Goal: Information Seeking & Learning: Learn about a topic

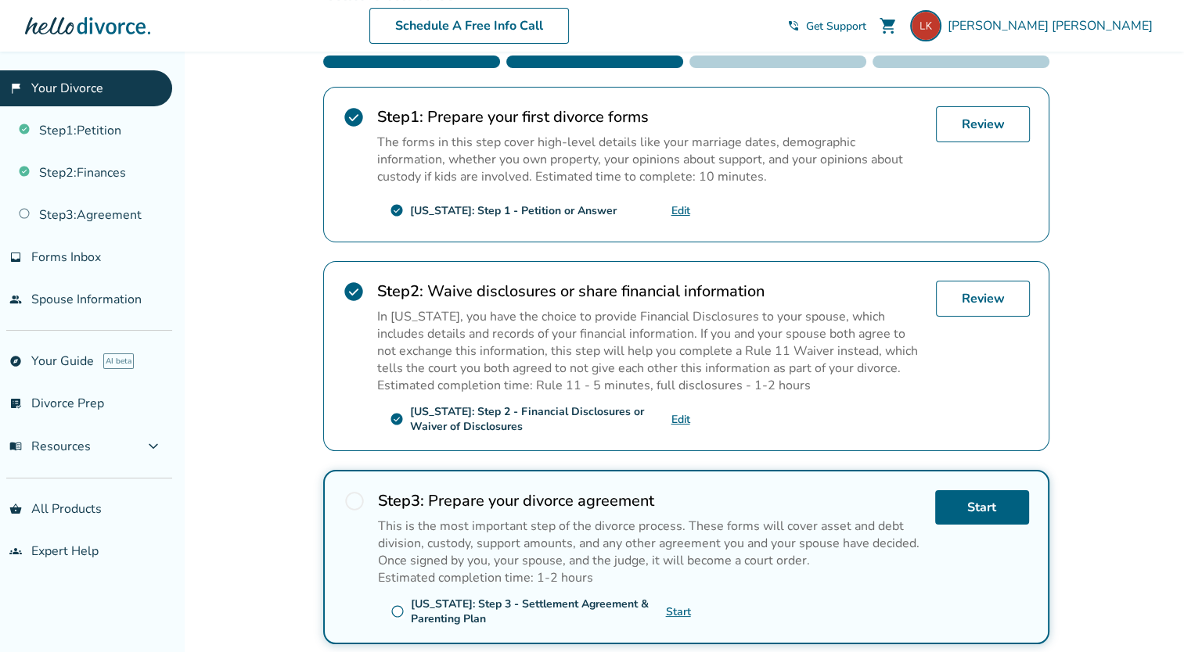
scroll to position [281, 0]
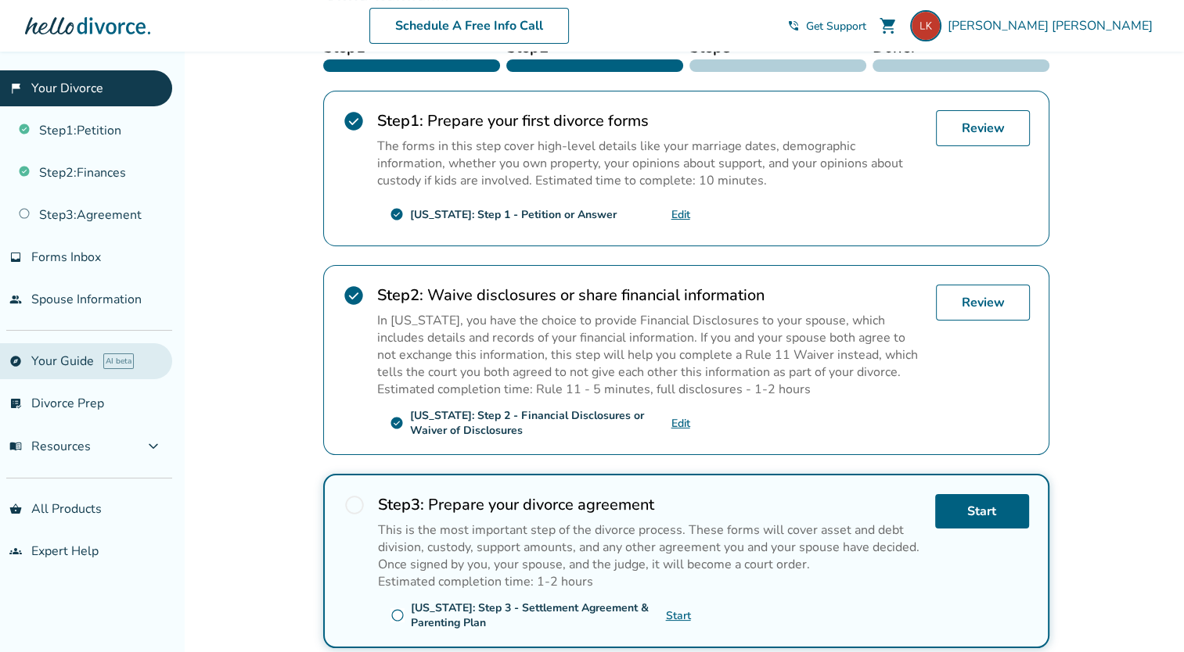
click at [71, 354] on link "explore Your Guide AI beta" at bounding box center [86, 361] width 172 height 36
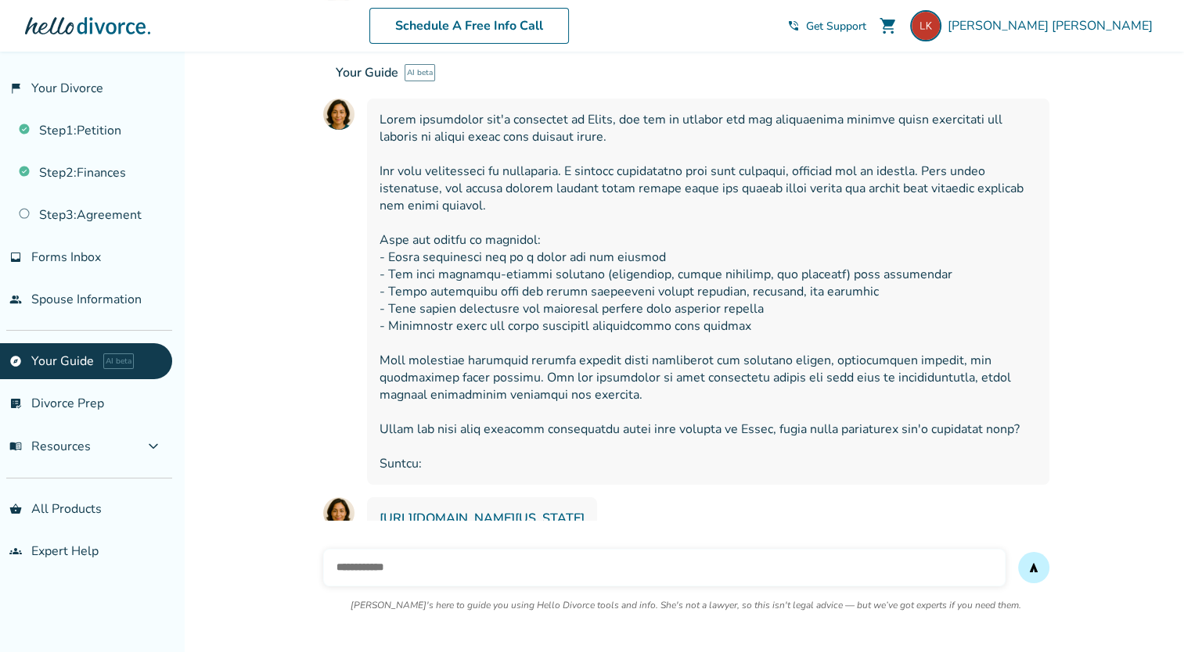
scroll to position [245, 0]
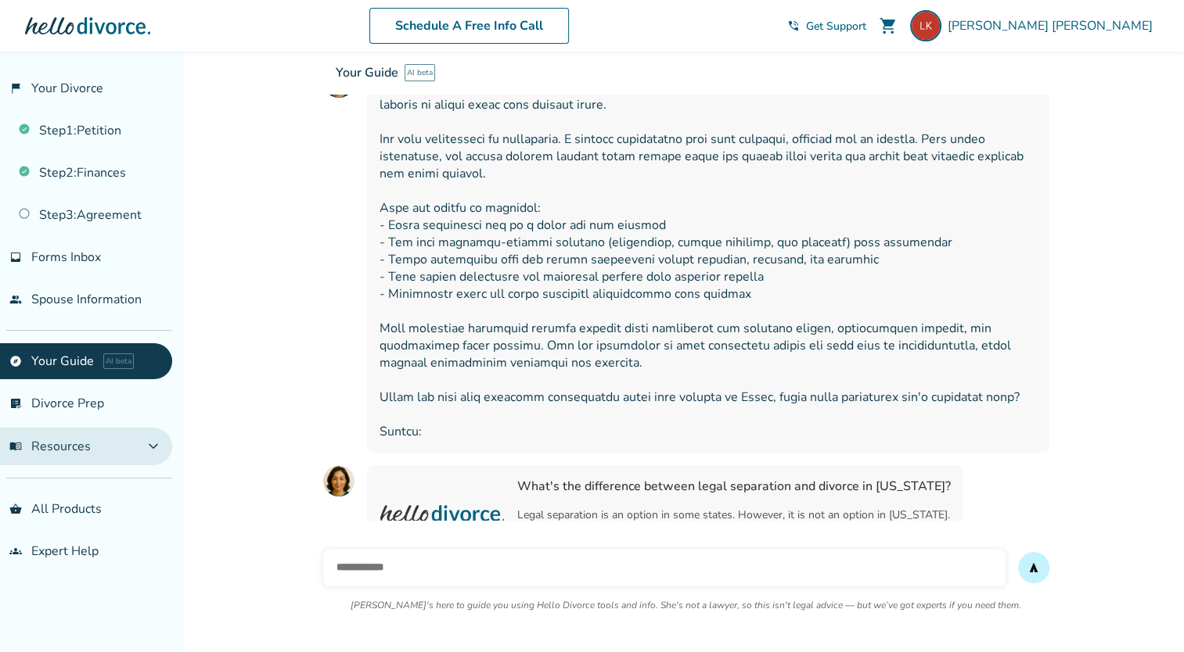
click at [64, 440] on span "menu_book Resources" at bounding box center [49, 446] width 81 height 17
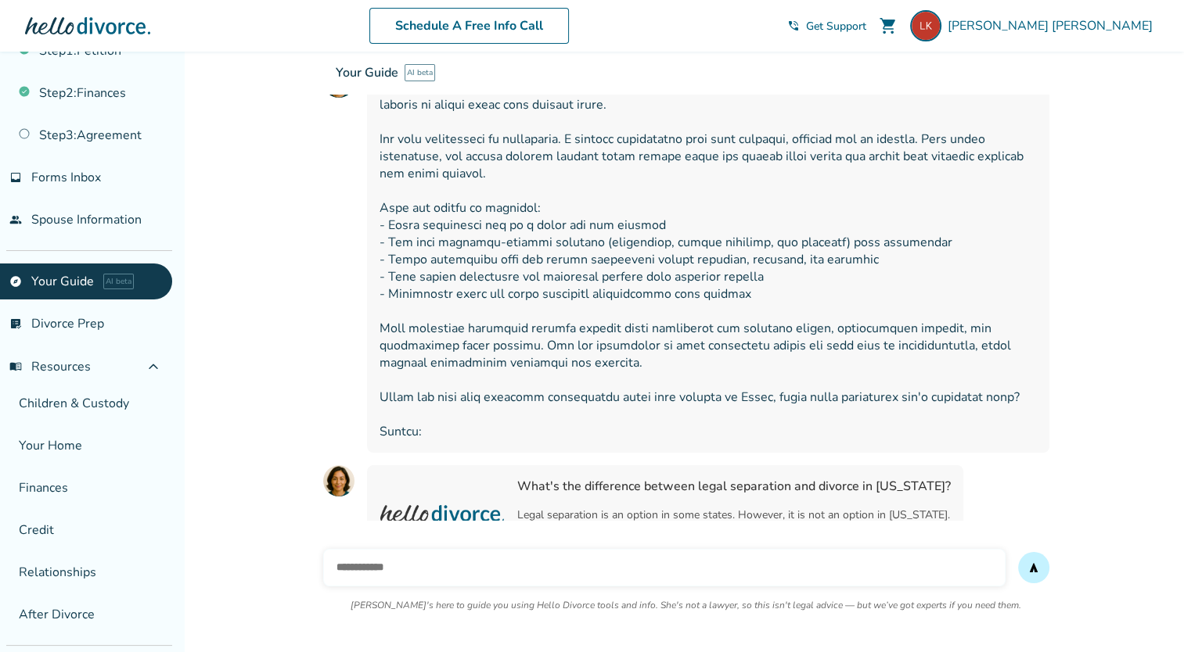
scroll to position [80, 0]
click at [38, 444] on link "Your Home" at bounding box center [86, 446] width 172 height 36
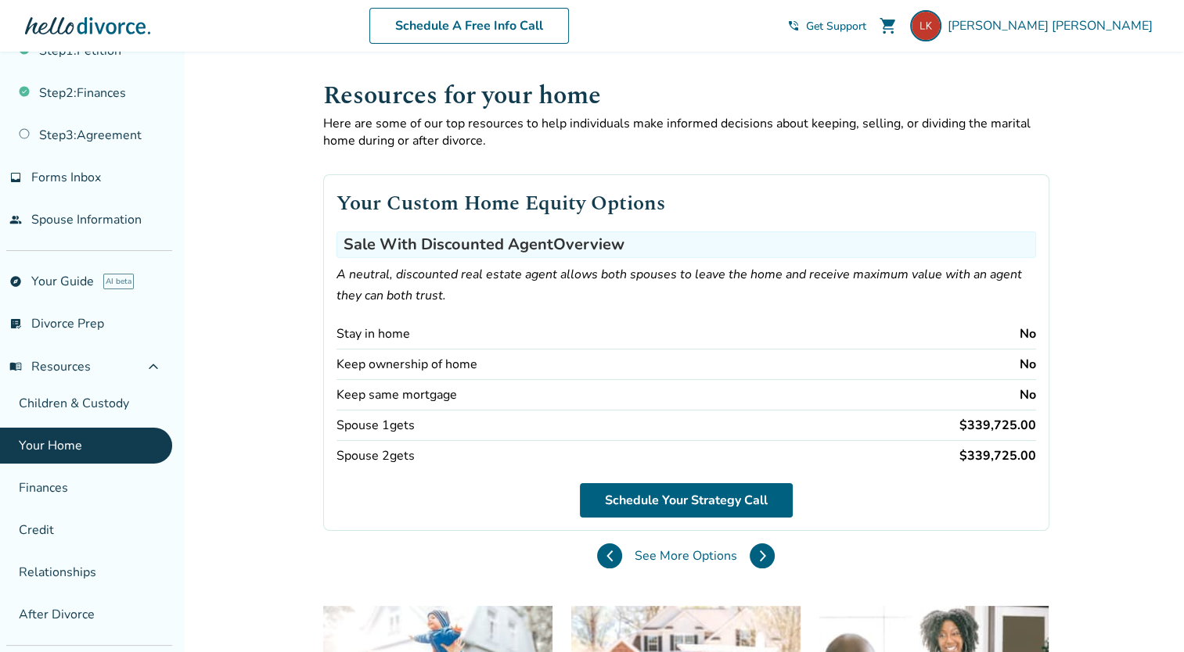
click at [77, 448] on link "Your Home" at bounding box center [86, 446] width 172 height 36
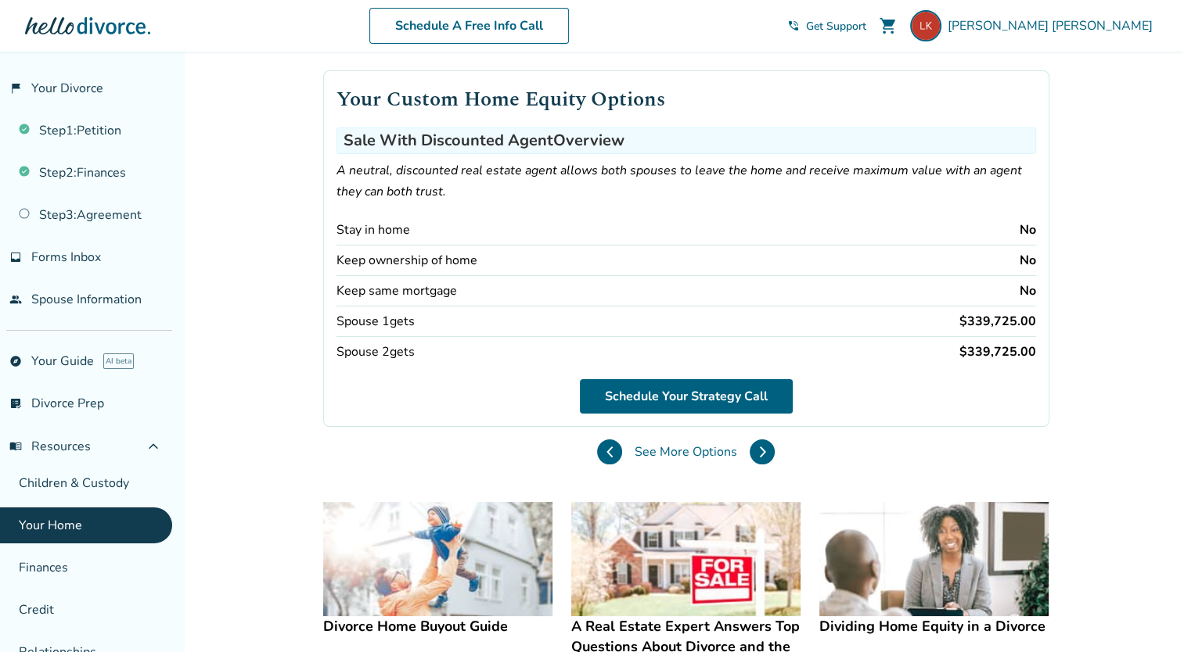
scroll to position [111, 0]
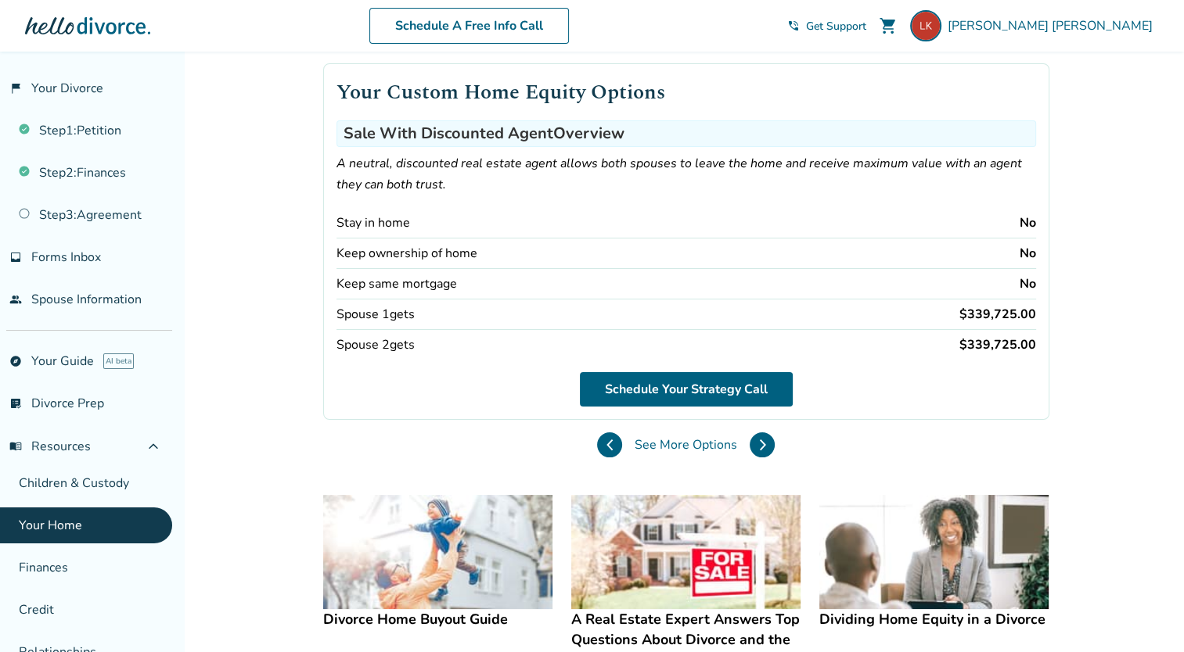
click at [488, 591] on img at bounding box center [437, 552] width 229 height 115
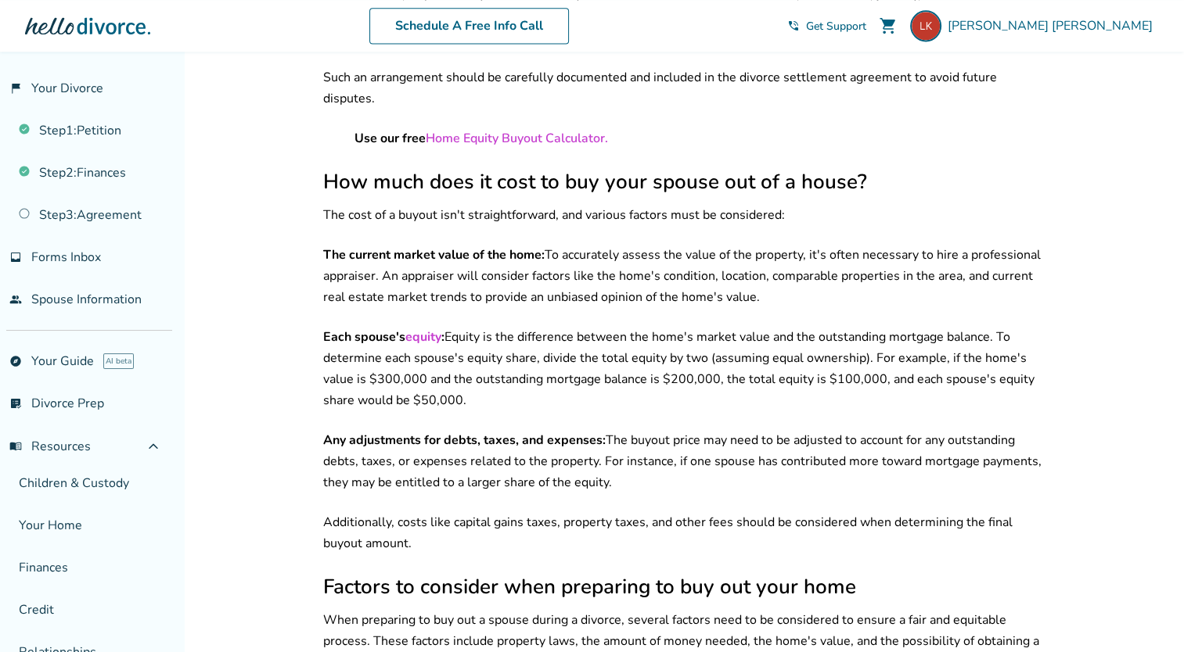
scroll to position [2190, 0]
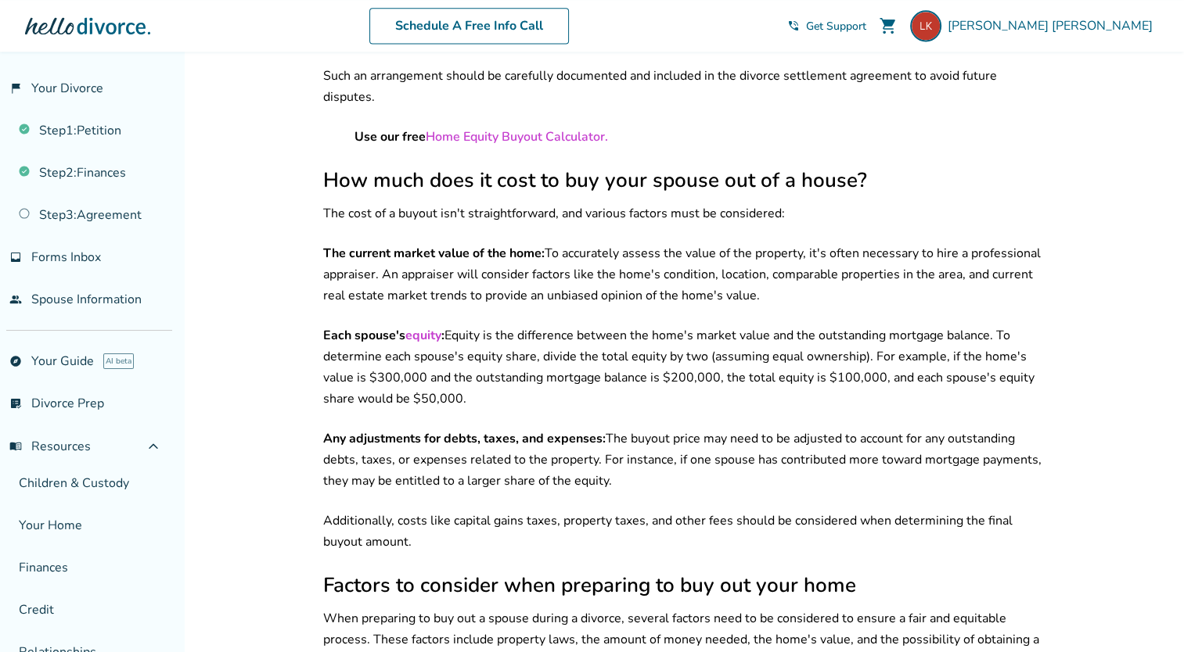
click at [633, 4] on div "Schedule A Free Info Call [PERSON_NAME] shopping_cart phone_in_talk Get Support…" at bounding box center [592, 25] width 1159 height 61
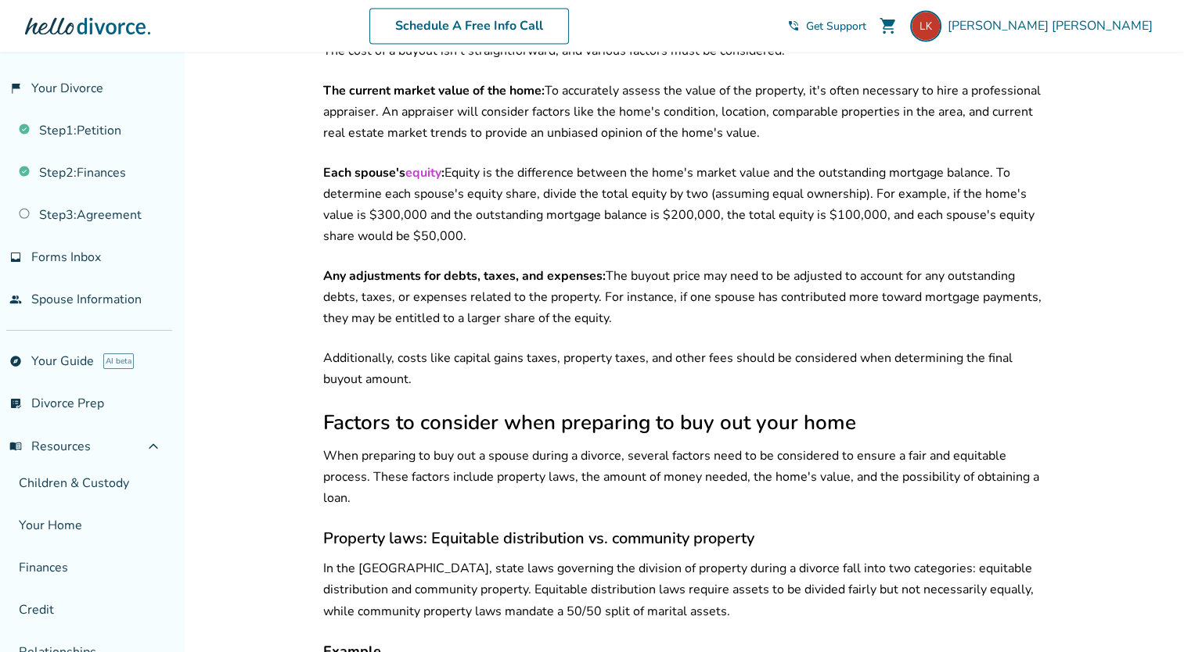
scroll to position [2420, 0]
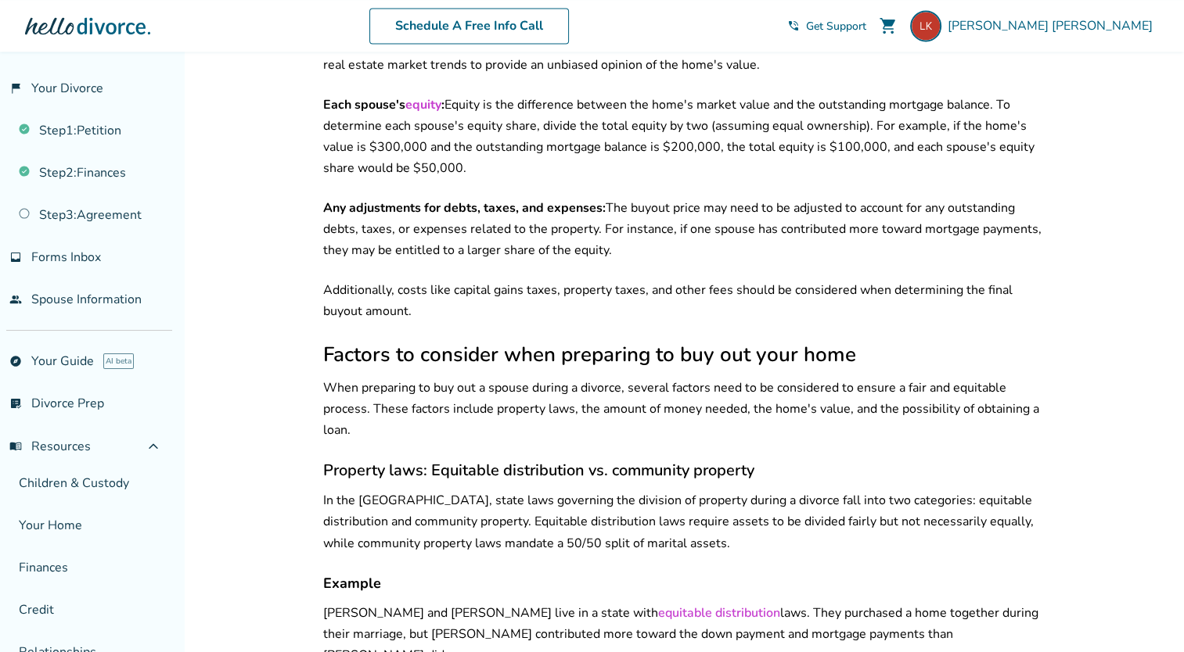
click at [645, 378] on p "When preparing to buy out a spouse during a divorce, several factors need to be…" at bounding box center [686, 409] width 726 height 63
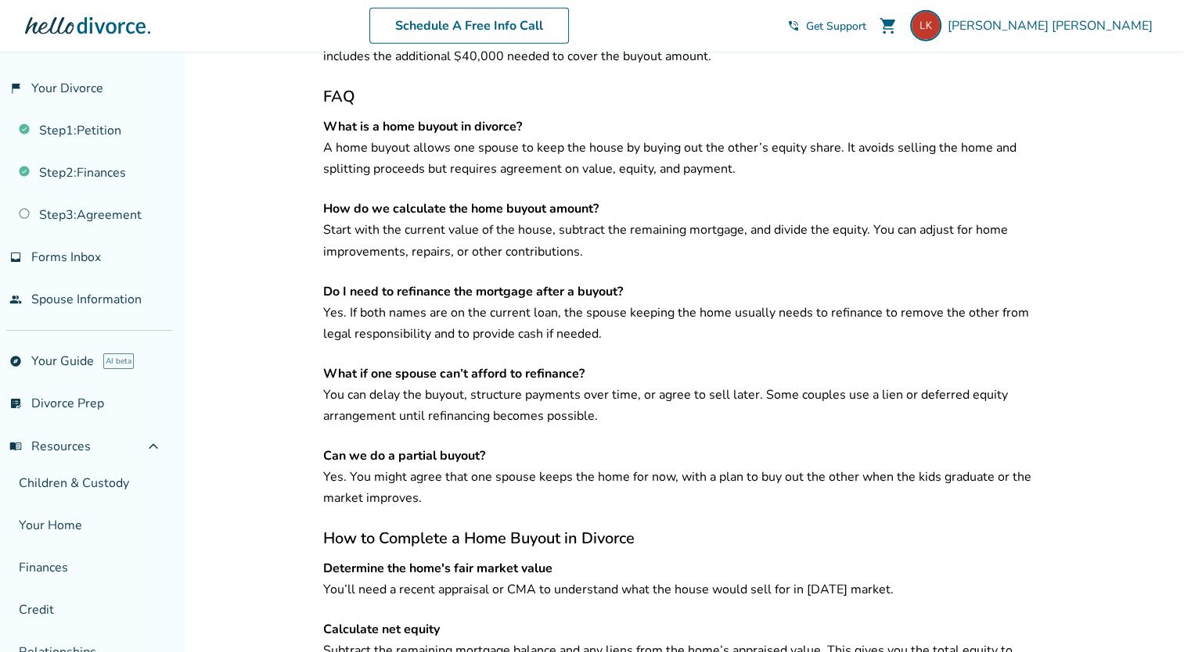
scroll to position [3732, 0]
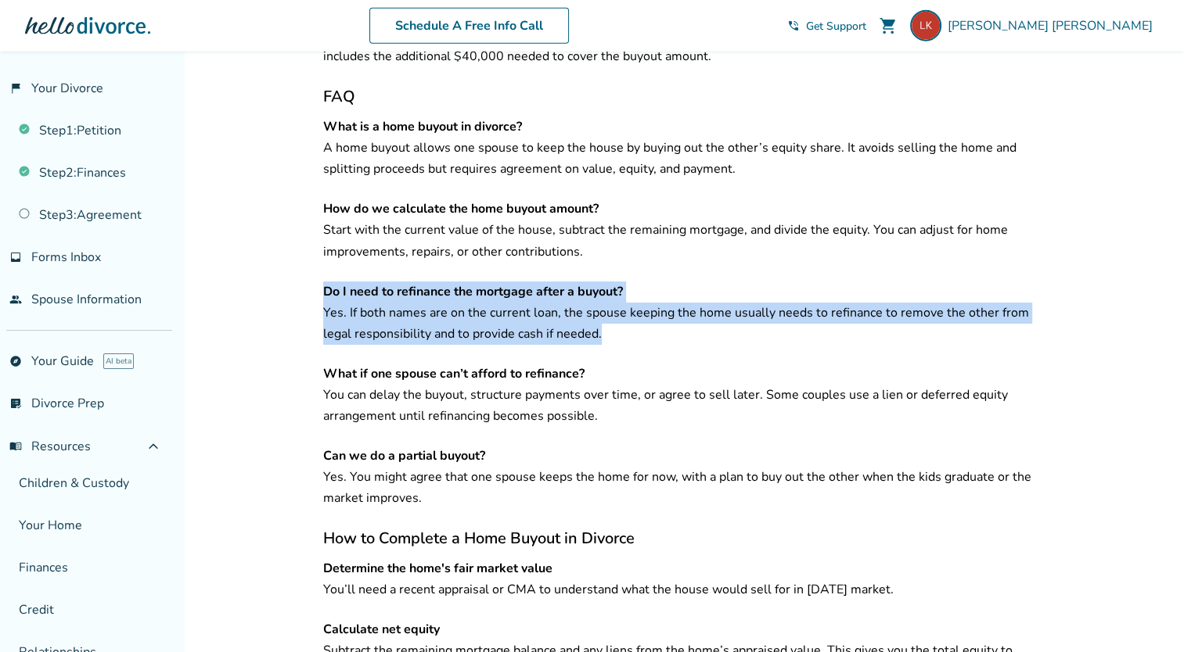
drag, startPoint x: 602, startPoint y: 267, endPoint x: 302, endPoint y: 233, distance: 301.5
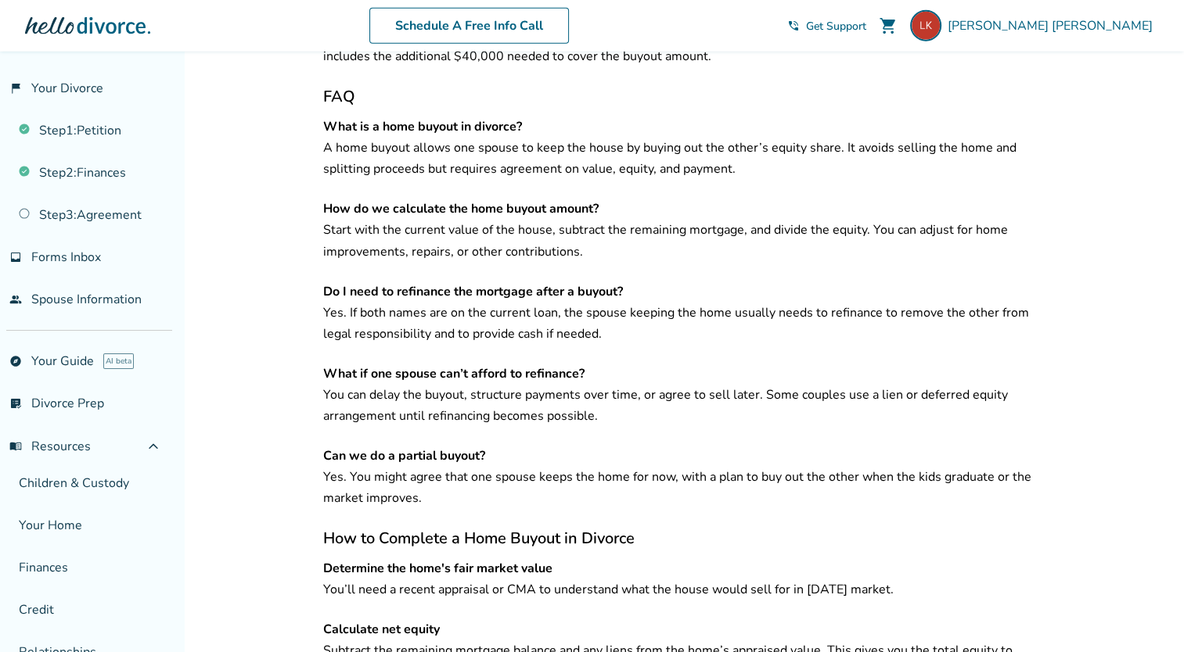
click at [452, 559] on p "Determine the home's fair market value You’ll need a recent appraisal or CMA to…" at bounding box center [686, 580] width 726 height 42
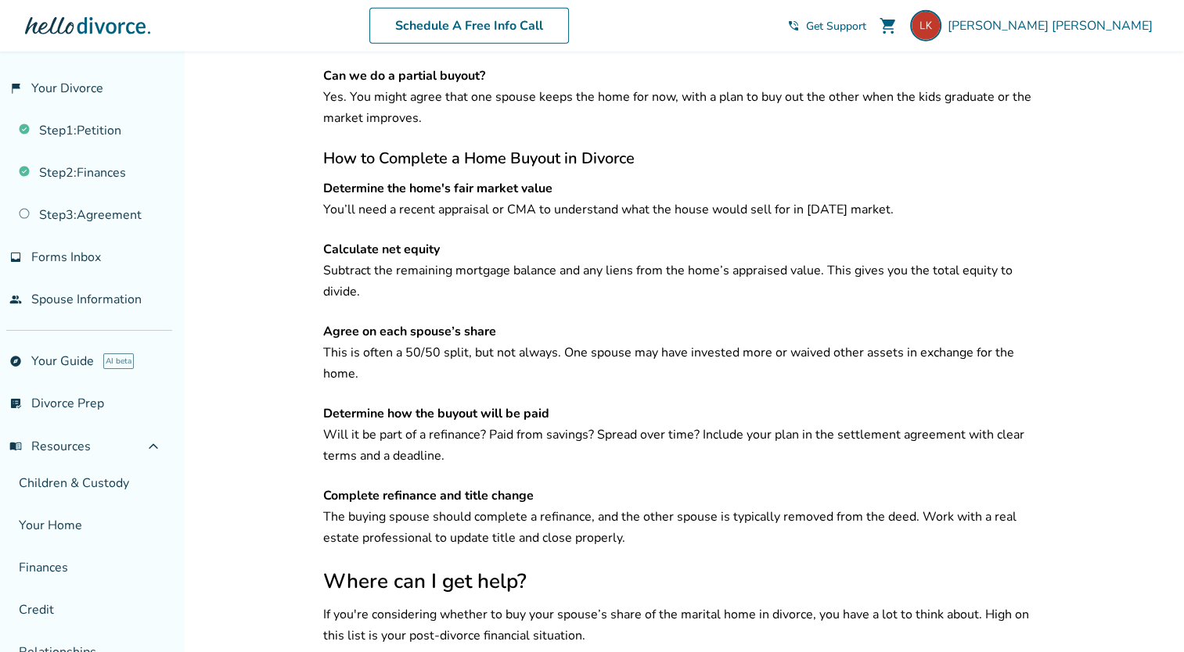
scroll to position [4113, 0]
click at [553, 321] on p "Agree on each spouse’s share This is often a 50/50 split, but not always. One s…" at bounding box center [686, 352] width 726 height 63
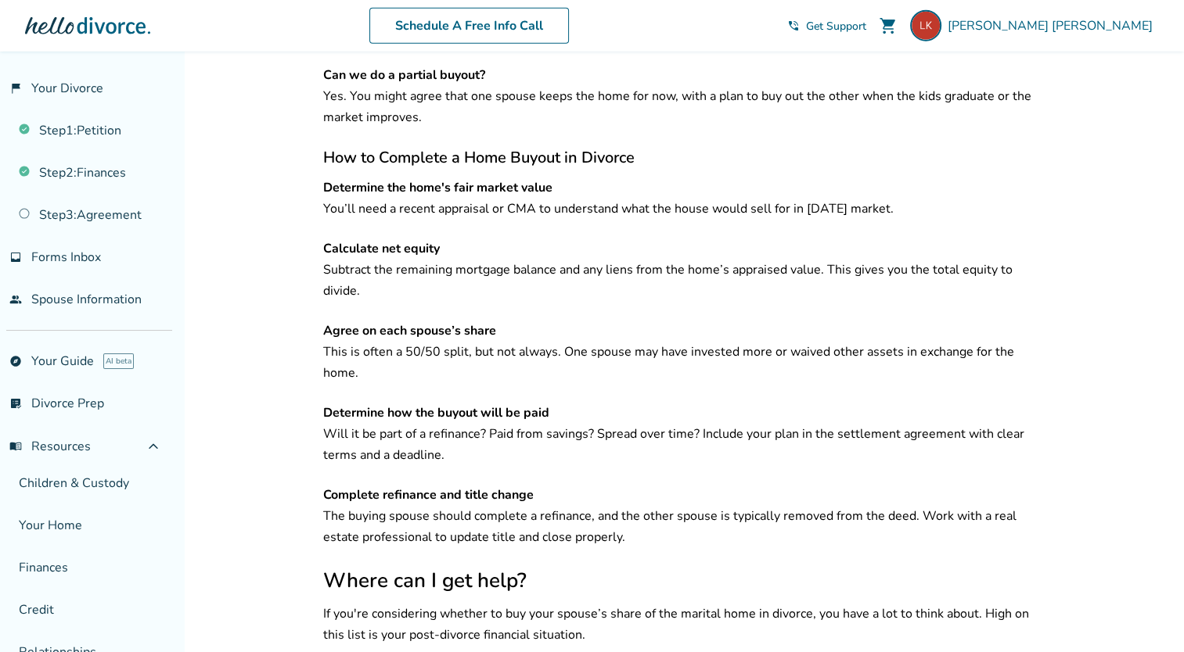
click at [630, 321] on p "Agree on each spouse’s share This is often a 50/50 split, but not always. One s…" at bounding box center [686, 352] width 726 height 63
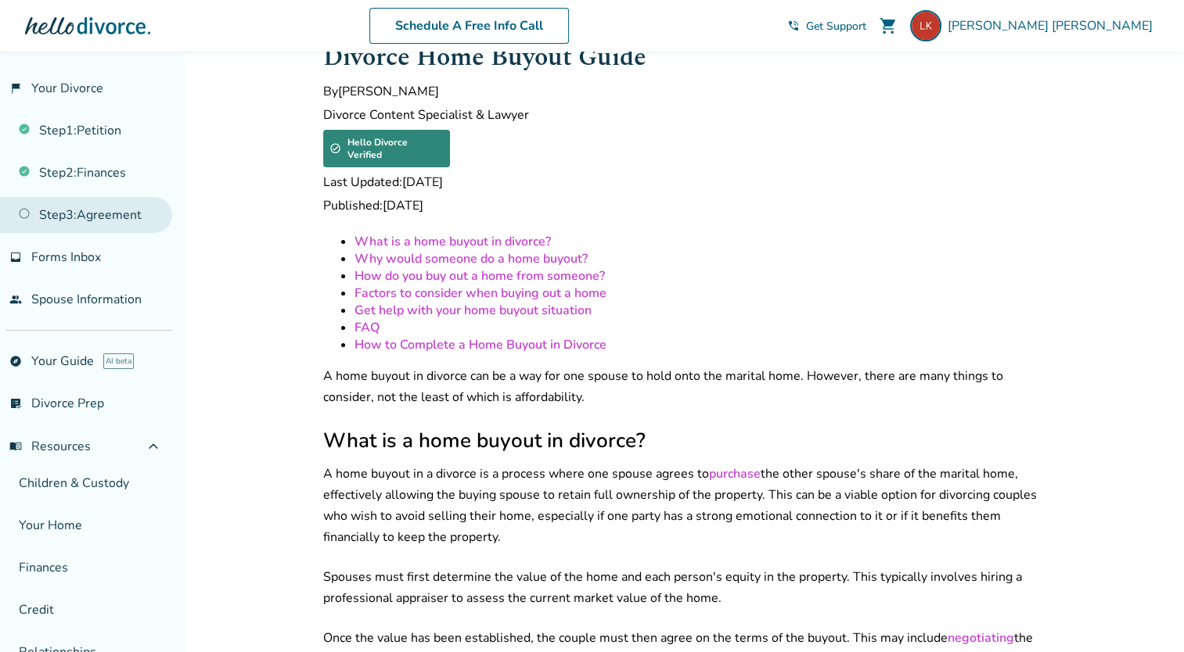
scroll to position [0, 0]
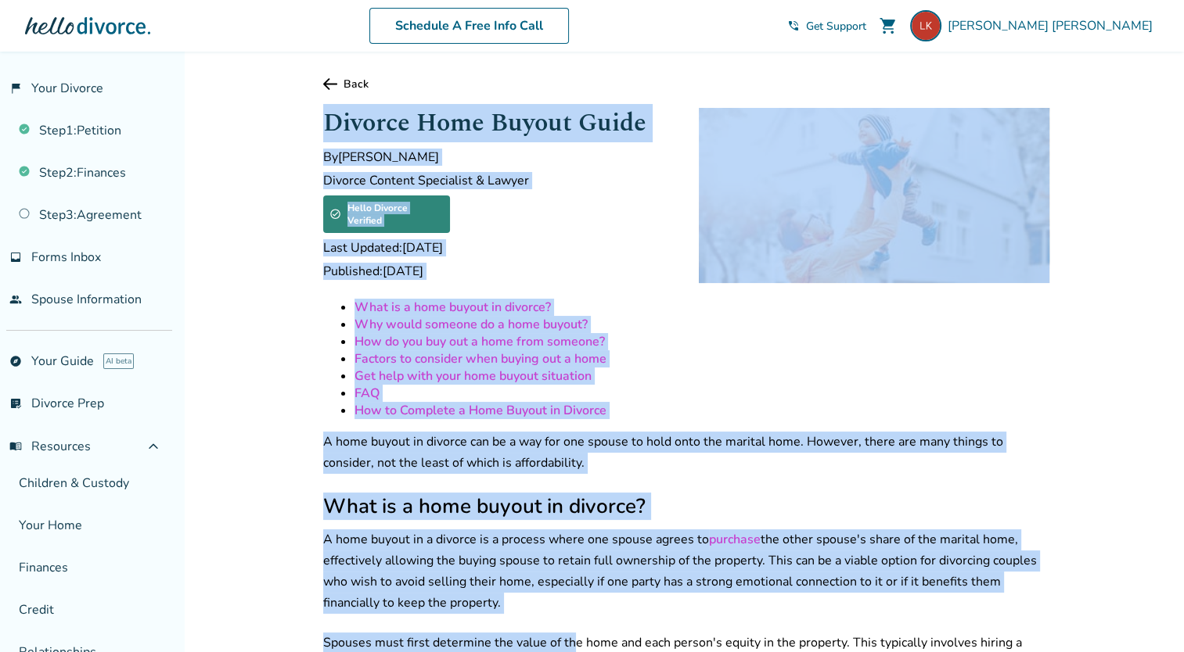
drag, startPoint x: 325, startPoint y: 119, endPoint x: 569, endPoint y: 626, distance: 562.9
click at [573, 244] on div "Divorce Home Buyout Guide By [PERSON_NAME] Divorce Content Specialist & Lawyer …" at bounding box center [498, 195] width 350 height 182
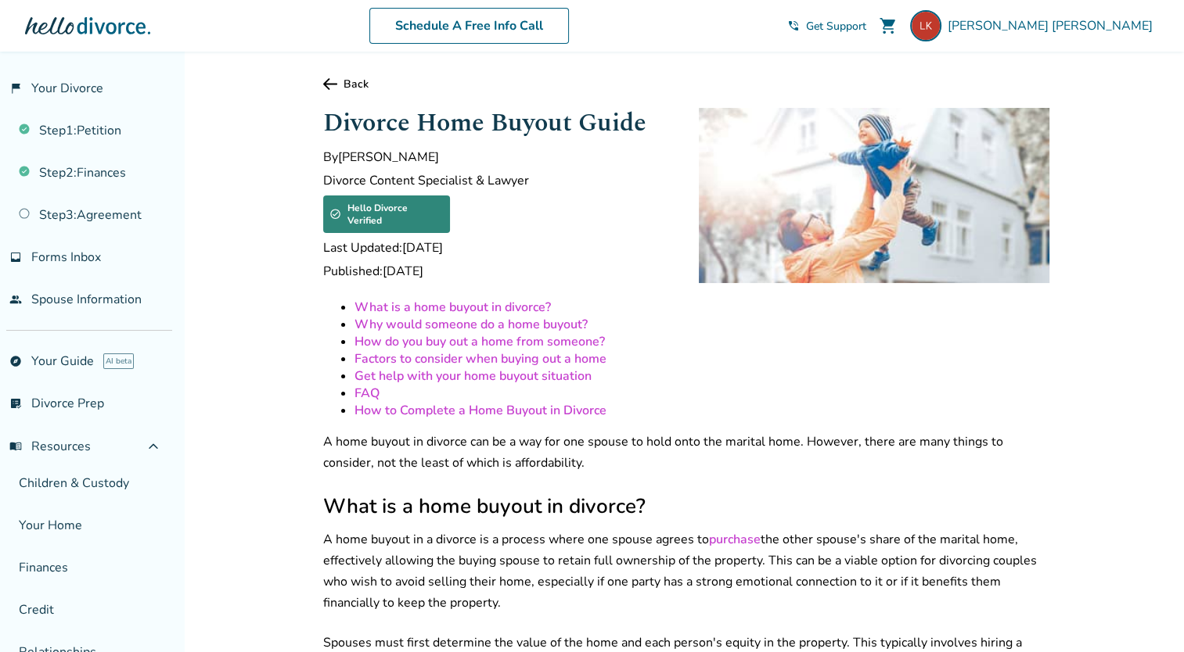
click at [326, 128] on h1 "Divorce Home Buyout Guide" at bounding box center [498, 123] width 350 height 38
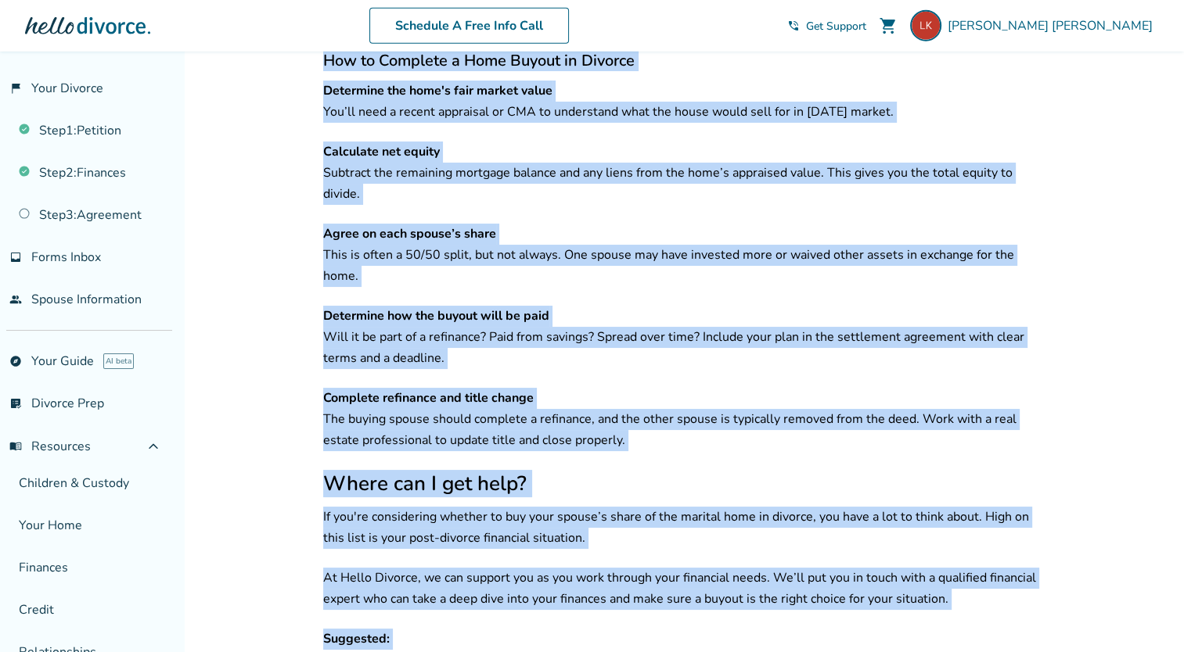
scroll to position [4515, 0]
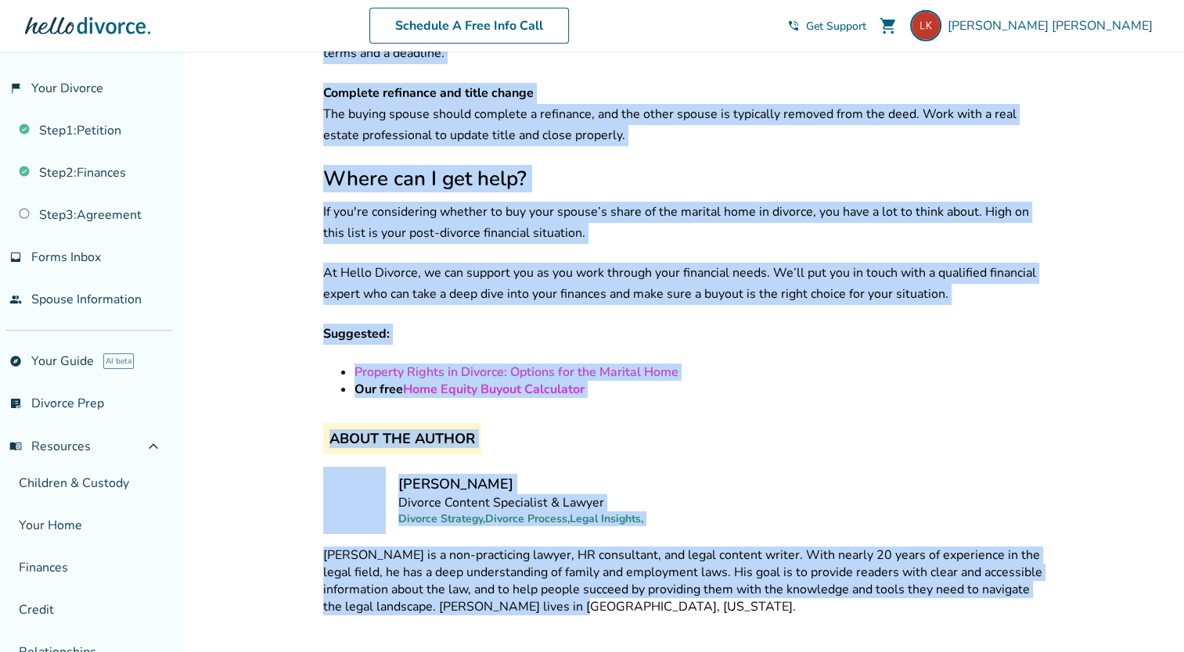
drag, startPoint x: 319, startPoint y: 120, endPoint x: 626, endPoint y: 501, distance: 489.0
copy div "Divorce Home Buyout Guide By [PERSON_NAME] Divorce Content Specialist & Lawyer …"
click at [459, 423] on span "About the Author" at bounding box center [402, 438] width 158 height 31
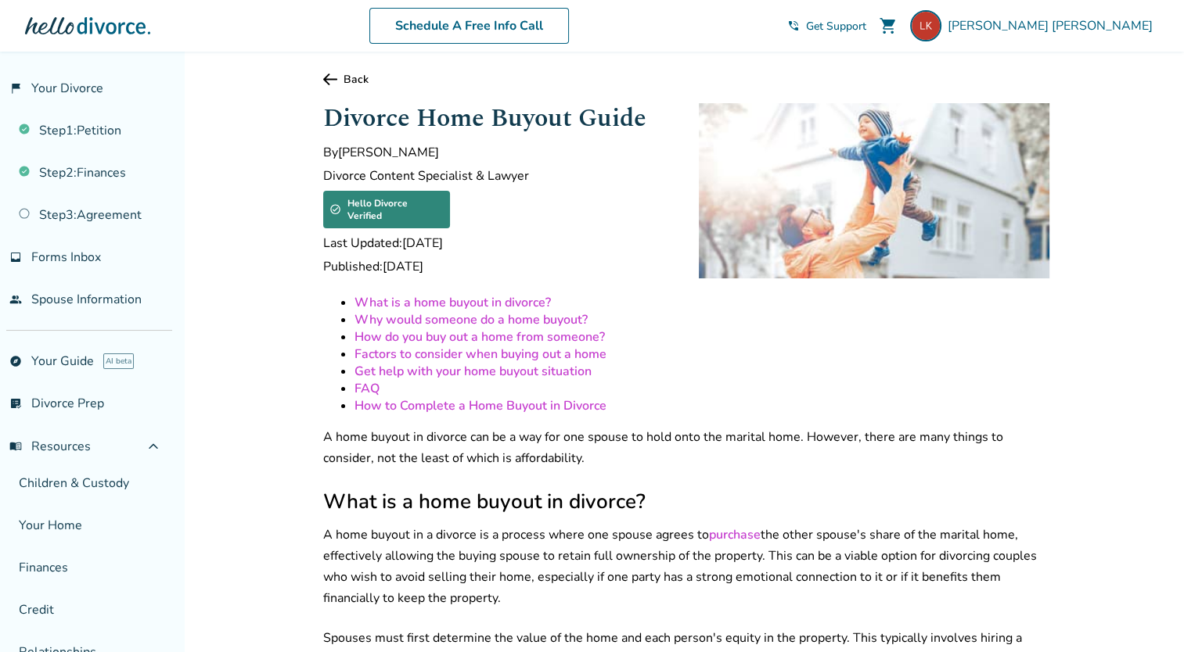
scroll to position [0, 0]
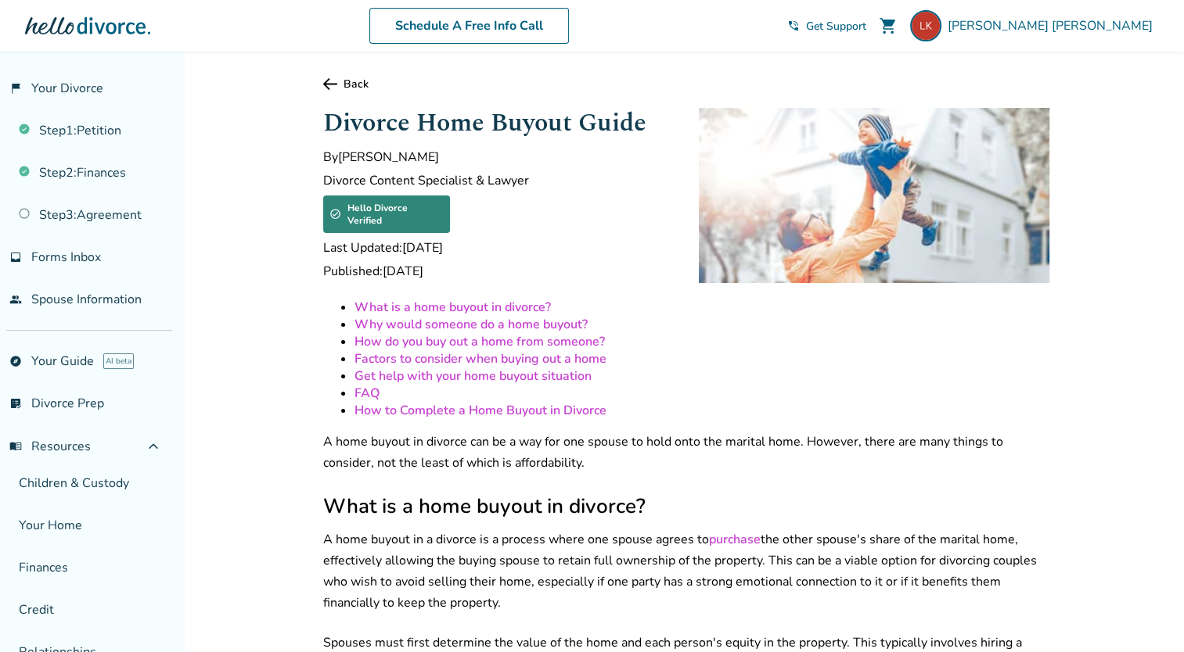
click at [330, 84] on icon at bounding box center [330, 84] width 14 height 12
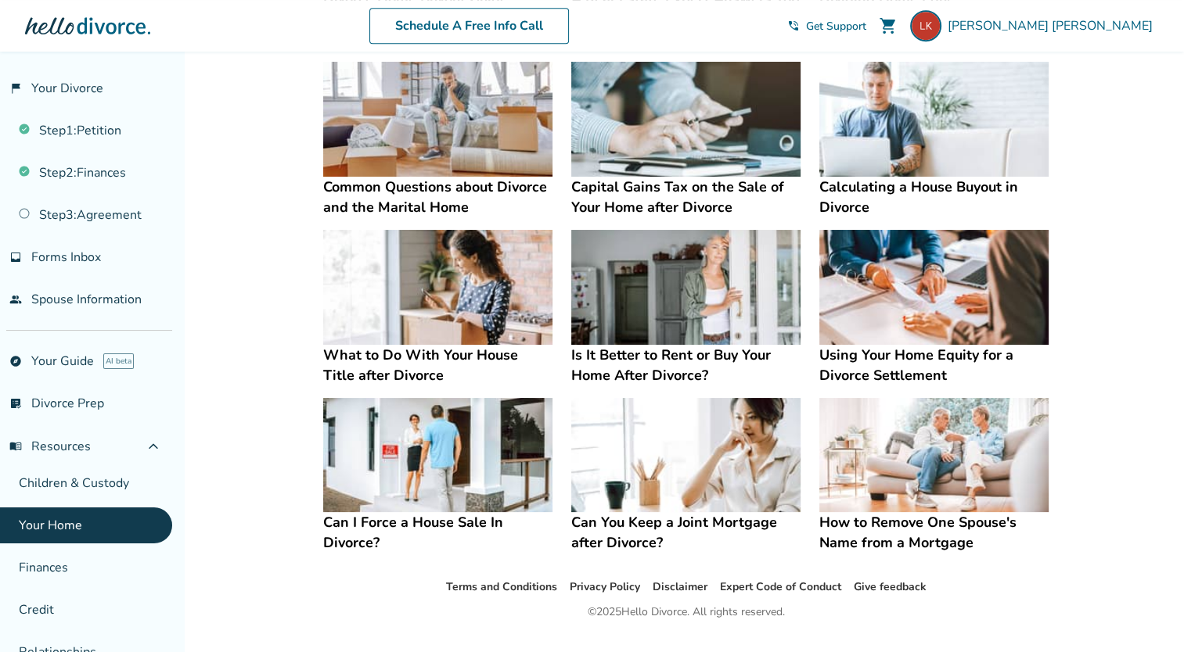
scroll to position [763, 0]
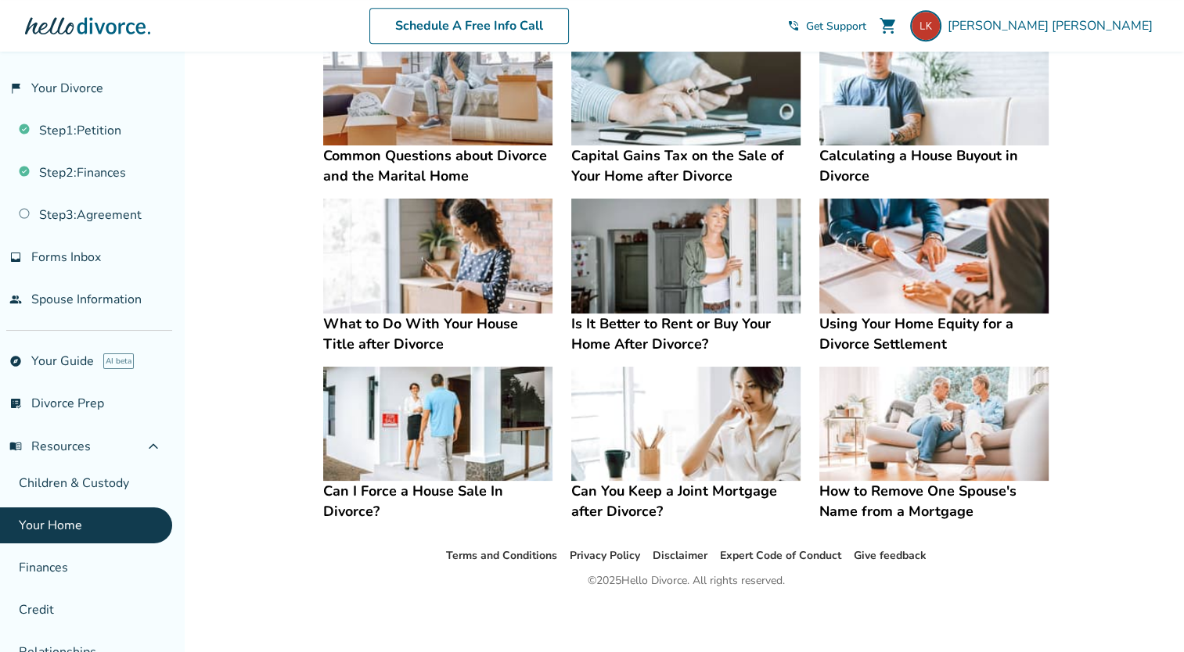
click at [900, 498] on h4 "How to Remove One Spouse's Name from a Mortgage" at bounding box center [933, 501] width 229 height 41
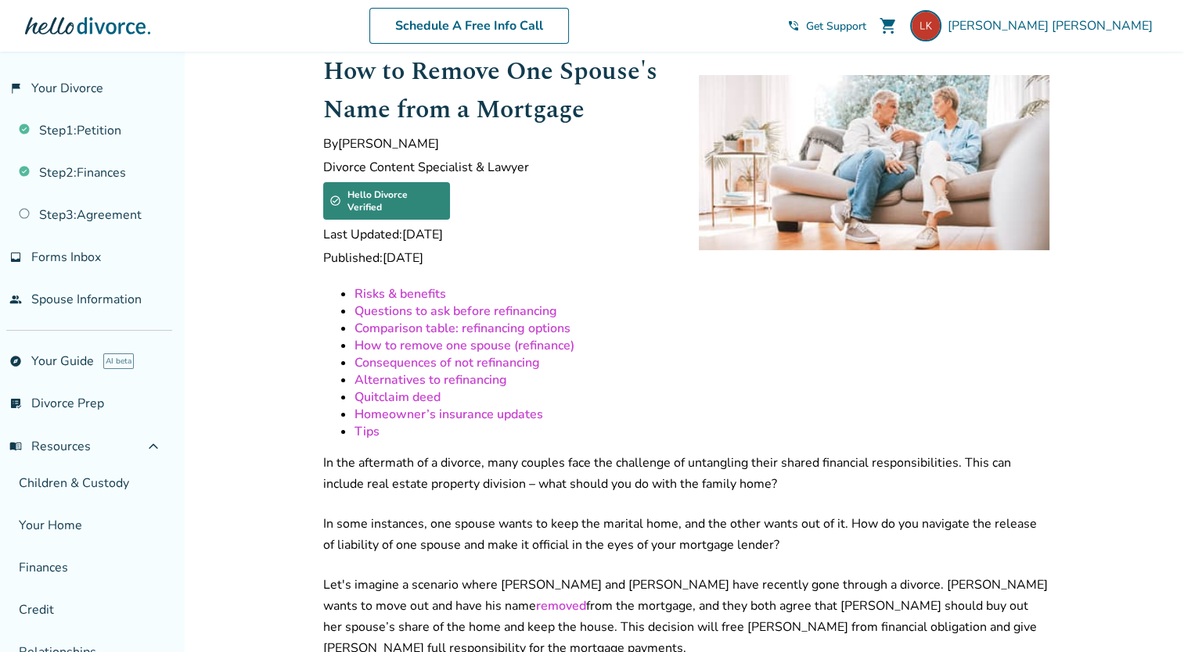
scroll to position [763, 0]
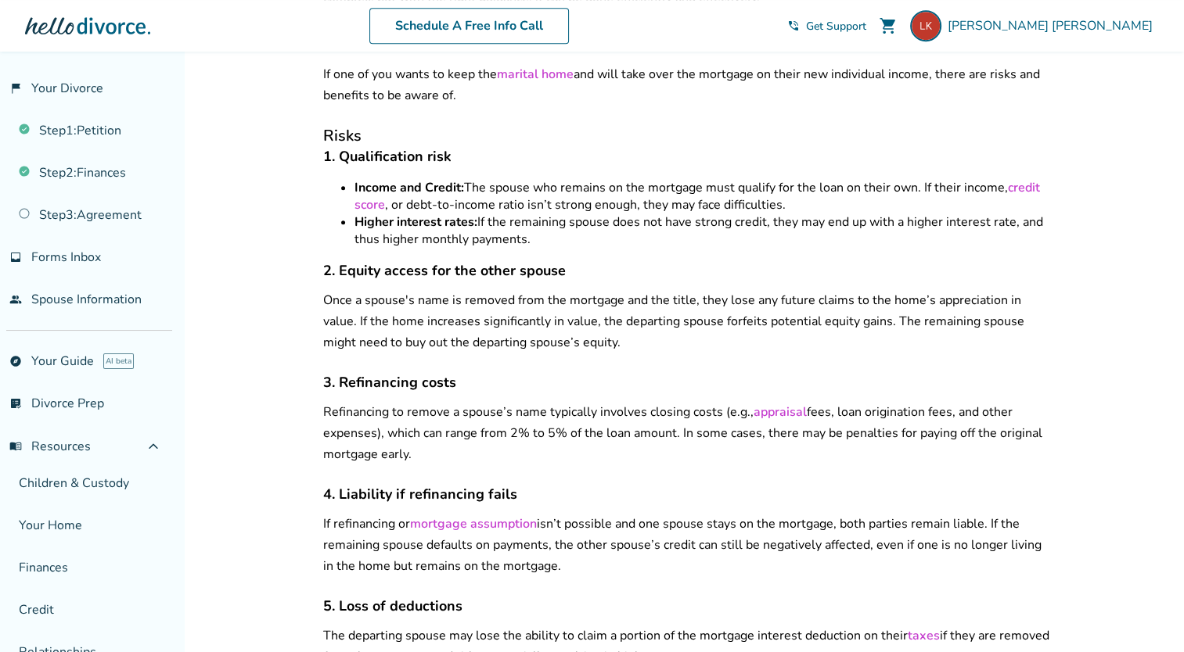
click at [512, 214] on li "Higher interest rates: If the remaining spouse does not have strong credit, the…" at bounding box center [701, 231] width 695 height 34
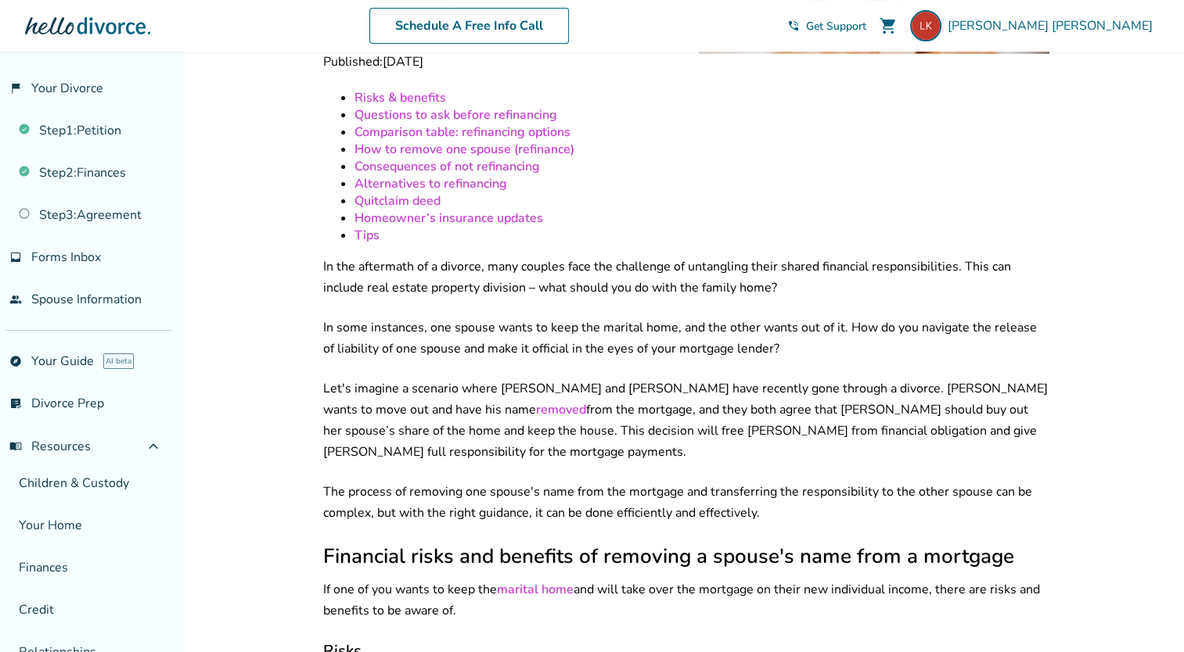
scroll to position [0, 0]
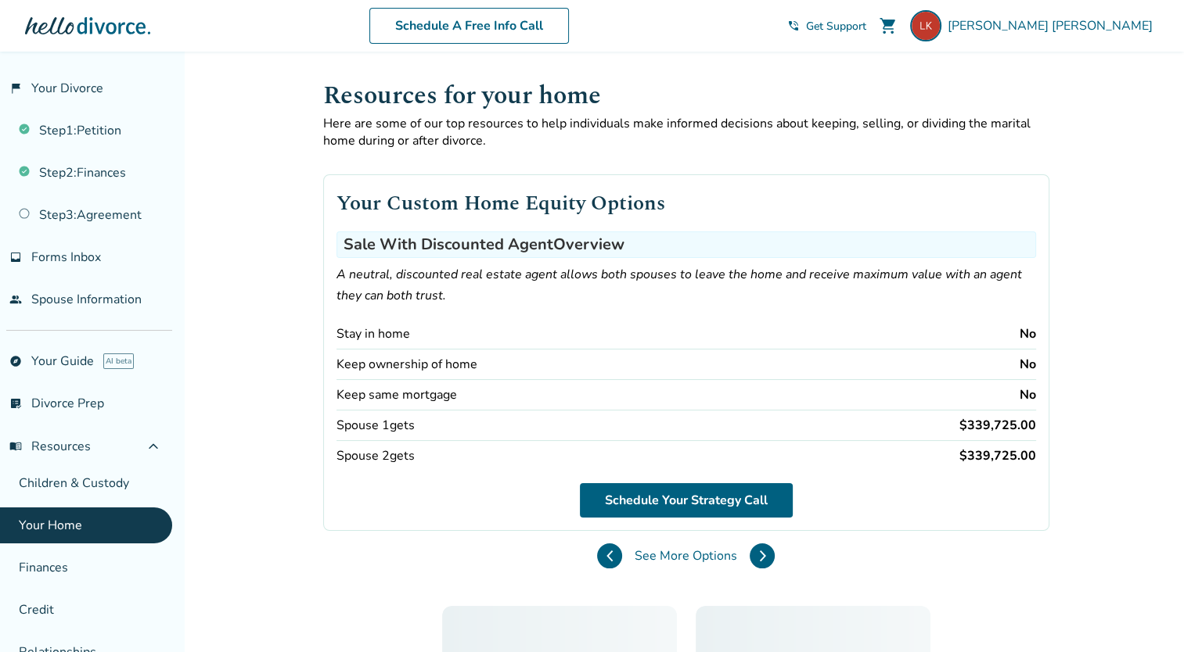
scroll to position [763, 0]
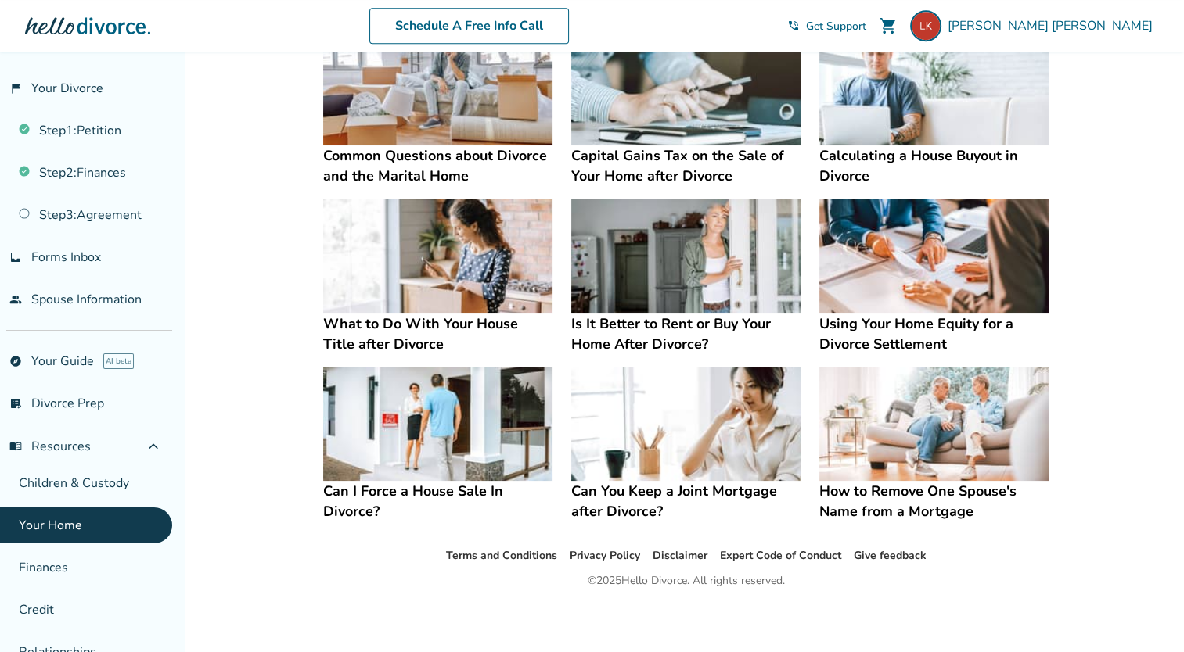
click at [951, 453] on img at bounding box center [933, 424] width 229 height 115
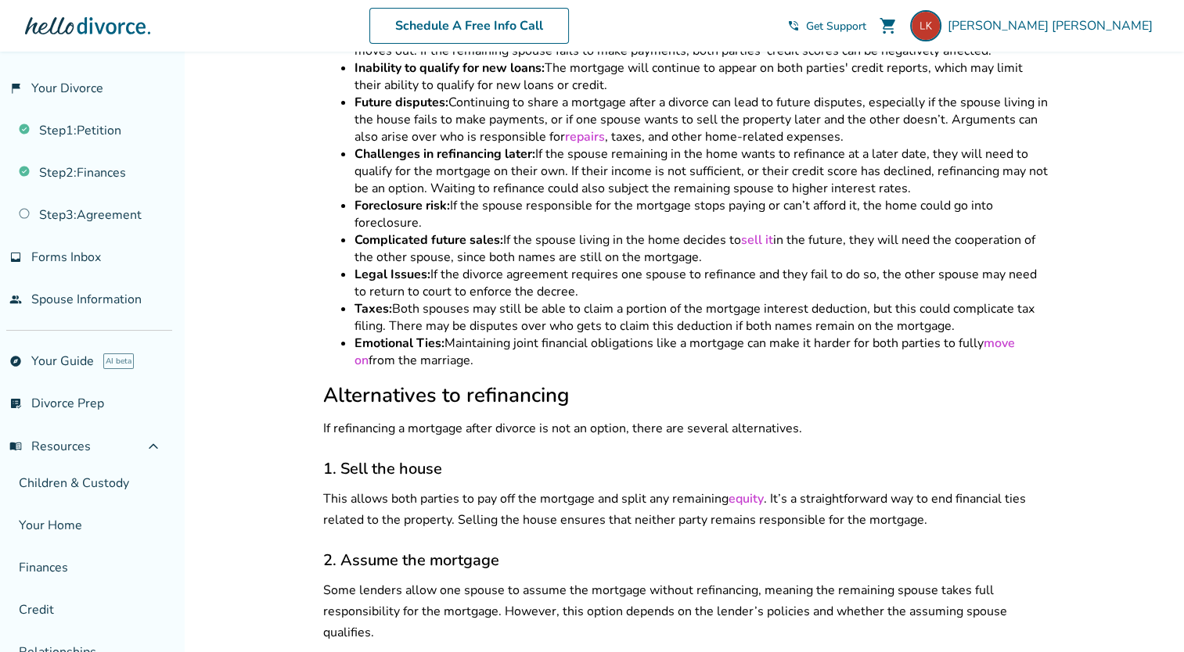
scroll to position [5927, 0]
